Goal: Navigation & Orientation: Find specific page/section

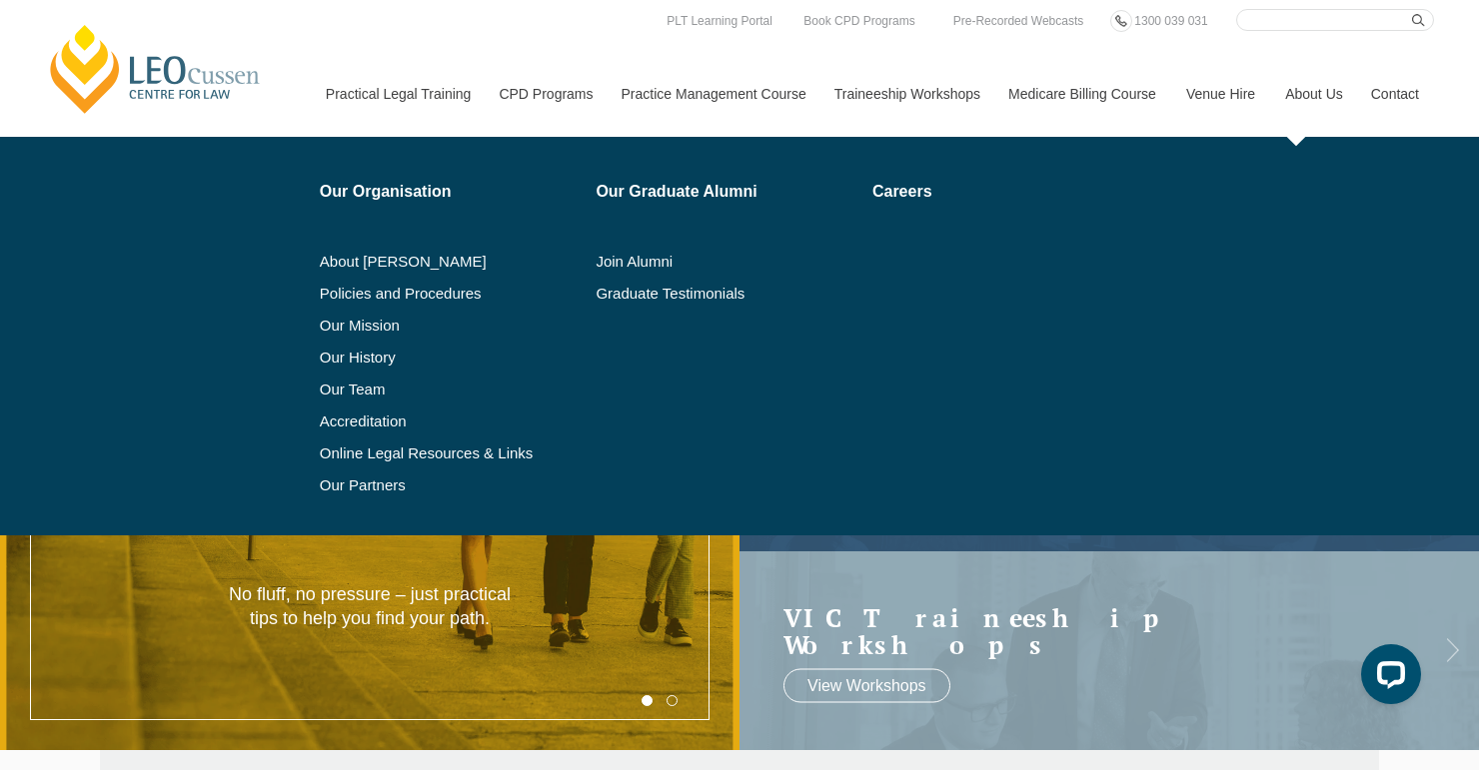
click at [1335, 90] on link "About Us" at bounding box center [1313, 94] width 86 height 86
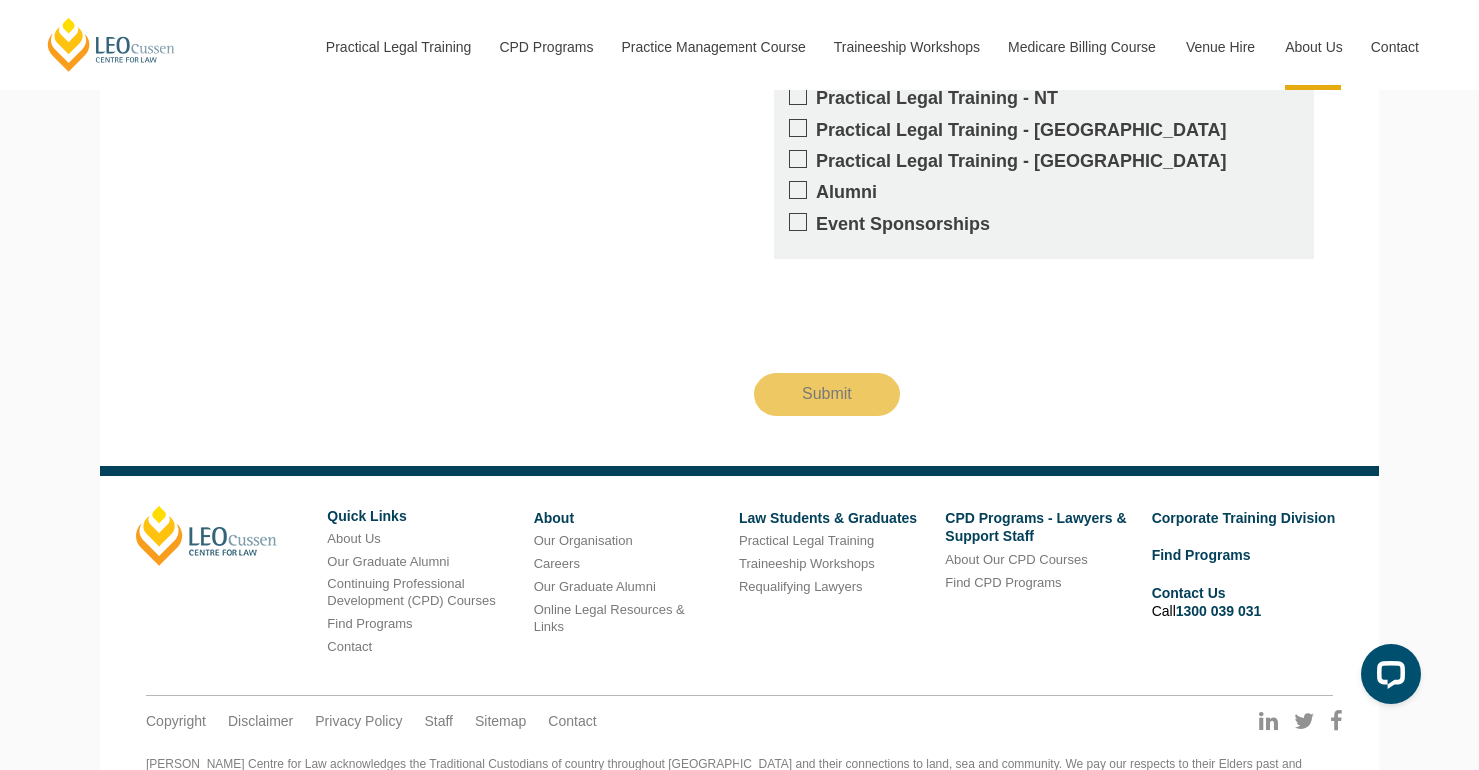
scroll to position [2936, 0]
